Goal: Transaction & Acquisition: Download file/media

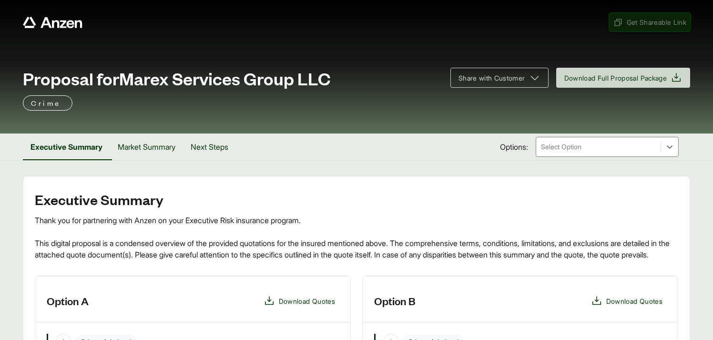
click at [637, 23] on span "Get Shareable Link" at bounding box center [649, 22] width 73 height 10
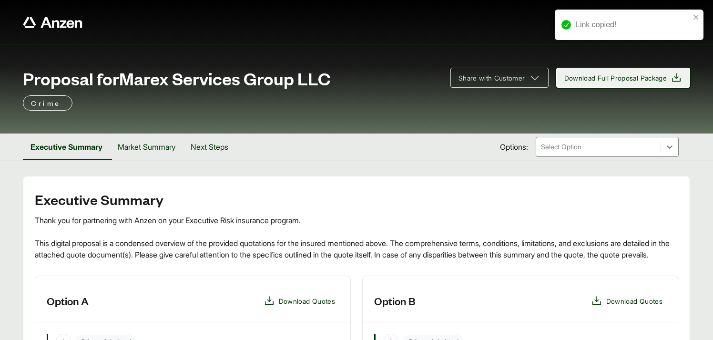
click at [618, 79] on span "Download Full Proposal Package" at bounding box center [615, 78] width 103 height 10
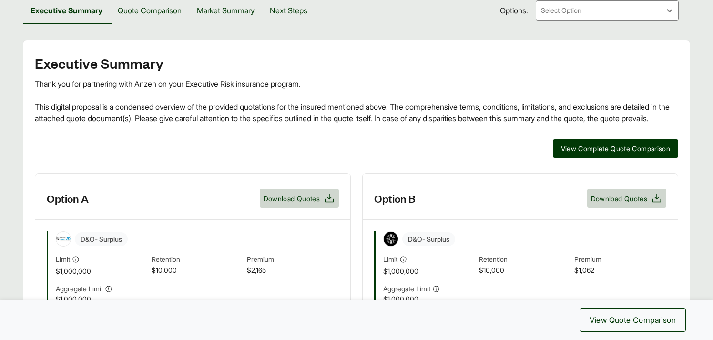
scroll to position [152, 0]
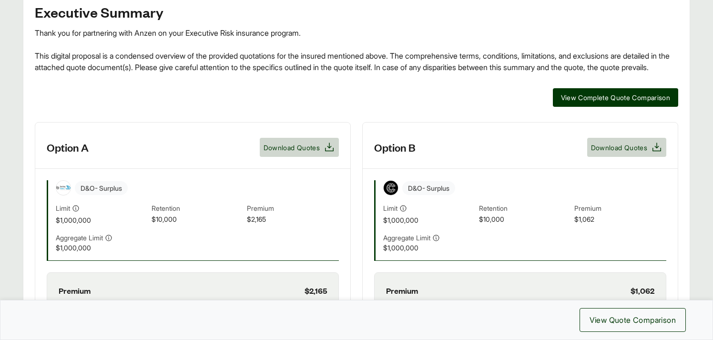
scroll to position [0, 0]
